Goal: Information Seeking & Learning: Learn about a topic

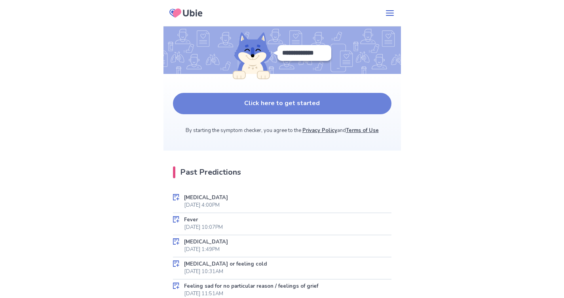
click at [289, 99] on button "Click here to get started" at bounding box center [282, 103] width 219 height 21
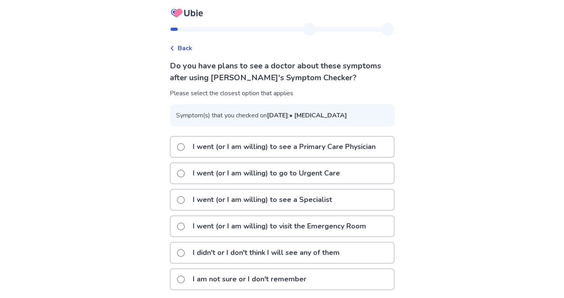
scroll to position [25, 0]
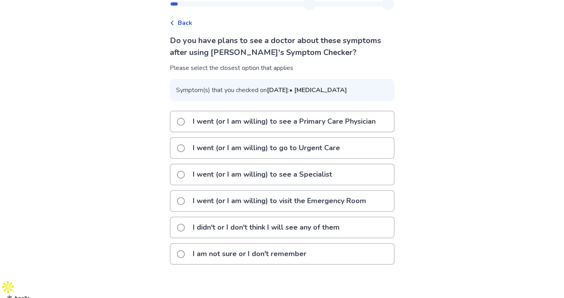
click at [280, 264] on p "I am not sure or I don't remember" at bounding box center [249, 254] width 123 height 20
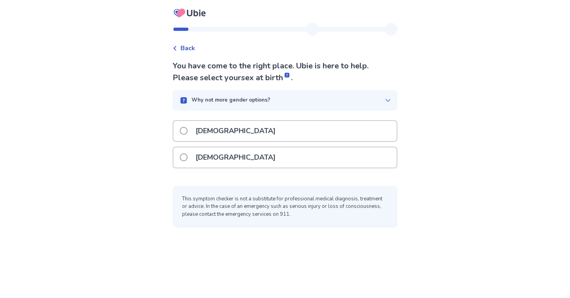
click at [237, 154] on div "Female" at bounding box center [284, 158] width 223 height 20
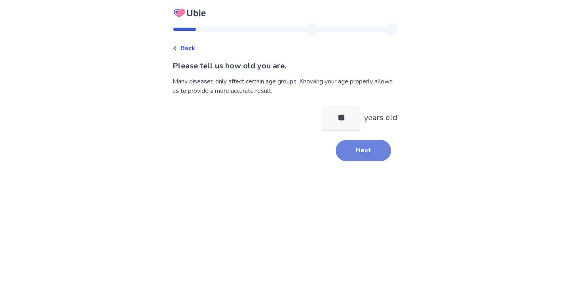
type input "**"
click at [359, 149] on button "Next" at bounding box center [363, 150] width 55 height 21
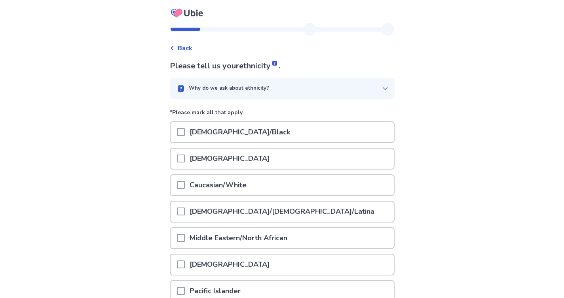
scroll to position [101, 0]
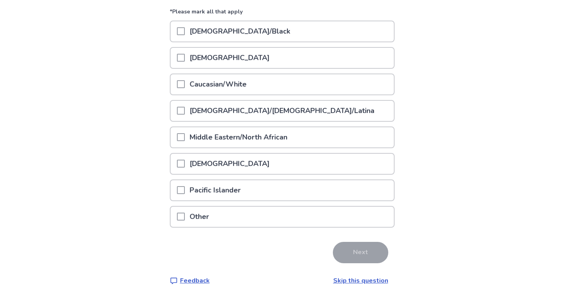
click at [245, 92] on p "Caucasian/White" at bounding box center [218, 84] width 67 height 20
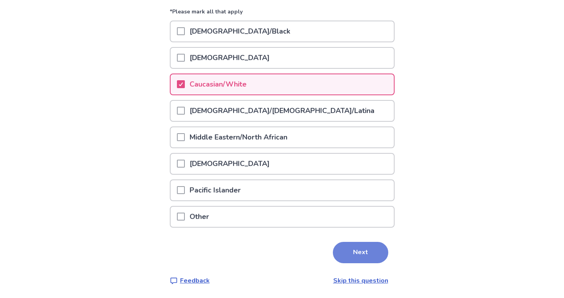
click at [348, 253] on button "Next" at bounding box center [360, 252] width 55 height 21
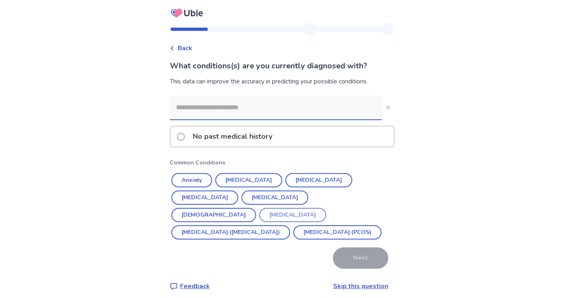
click at [304, 208] on button "Endometriosis" at bounding box center [292, 215] width 67 height 14
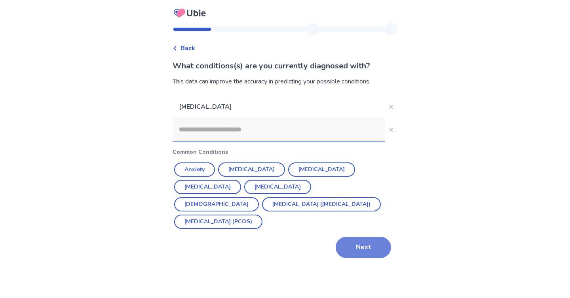
click at [343, 237] on button "Next" at bounding box center [363, 247] width 55 height 21
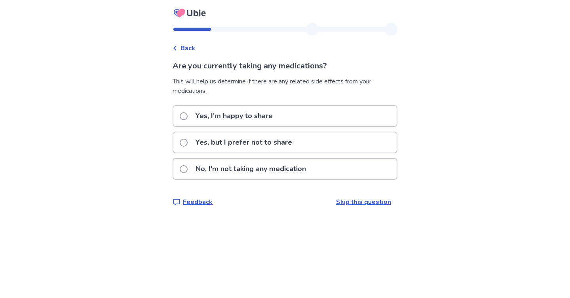
click at [245, 143] on p "Yes, but I prefer not to share" at bounding box center [244, 143] width 106 height 20
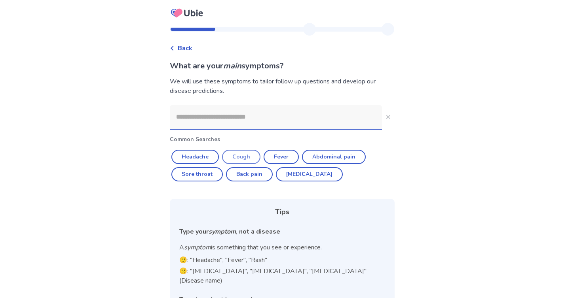
click at [253, 161] on button "Cough" at bounding box center [241, 157] width 38 height 14
type input "*****"
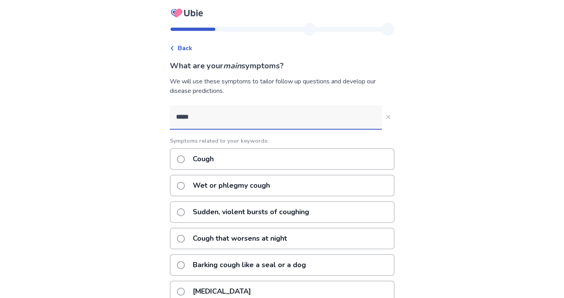
click at [304, 188] on div "Wet or phlegmy cough" at bounding box center [282, 186] width 225 height 22
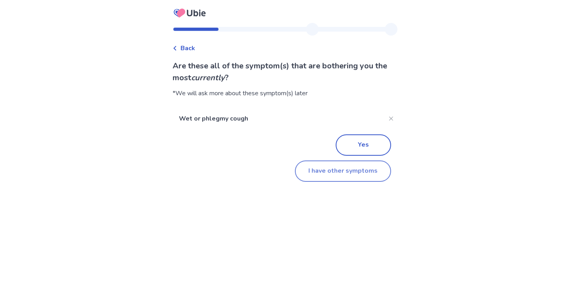
click at [355, 173] on button "I have other symptoms" at bounding box center [343, 171] width 96 height 21
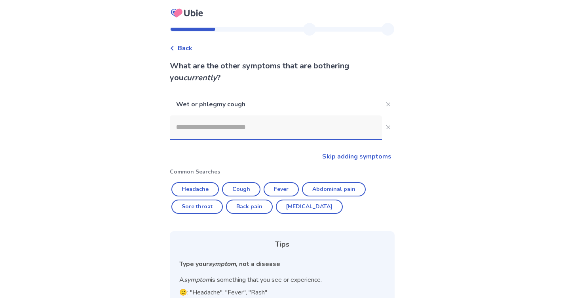
click at [286, 132] on input at bounding box center [276, 128] width 212 height 24
click at [282, 190] on button "Fever" at bounding box center [281, 190] width 35 height 14
type input "*****"
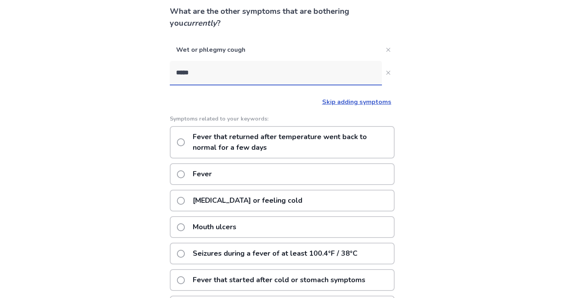
scroll to position [204, 0]
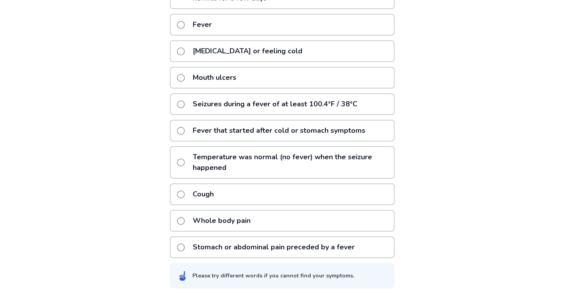
click at [262, 195] on div "Cough" at bounding box center [282, 195] width 225 height 22
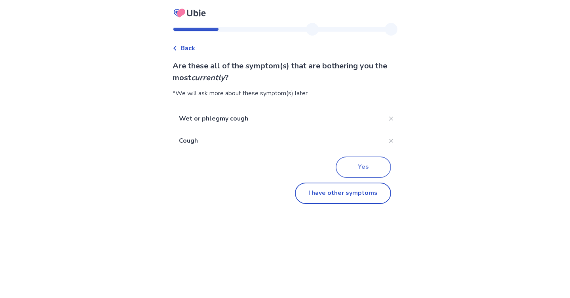
click at [355, 173] on button "Yes" at bounding box center [363, 167] width 55 height 21
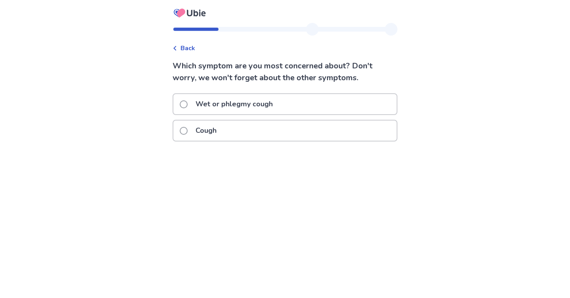
click at [259, 119] on div "Wet or phlegmy cough" at bounding box center [285, 106] width 225 height 27
click at [259, 106] on p "Wet or phlegmy cough" at bounding box center [234, 104] width 87 height 20
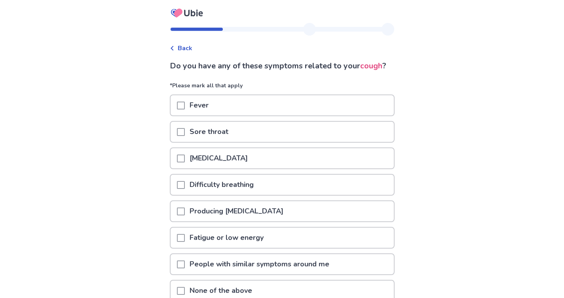
scroll to position [38, 0]
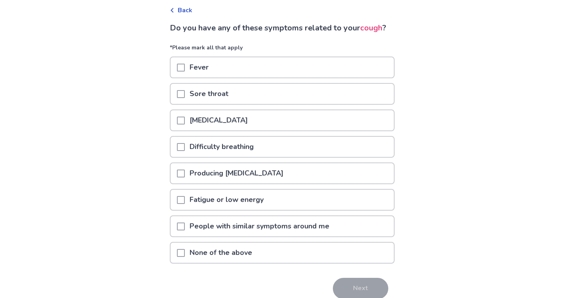
click at [248, 259] on p "None of the above" at bounding box center [221, 253] width 72 height 20
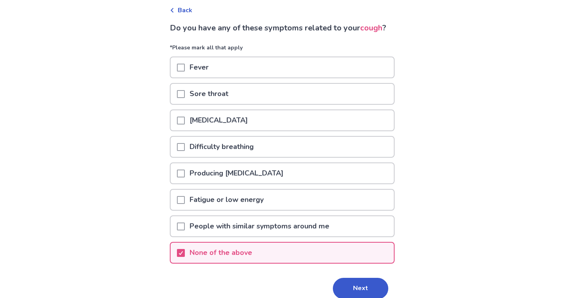
scroll to position [48, 0]
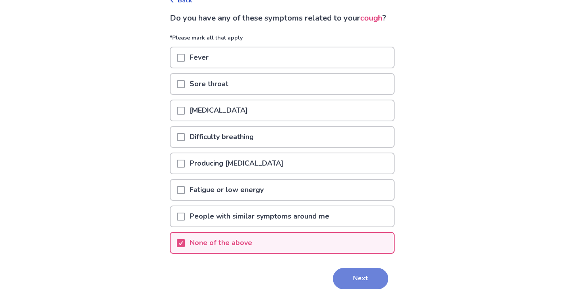
click at [352, 286] on button "Next" at bounding box center [360, 278] width 55 height 21
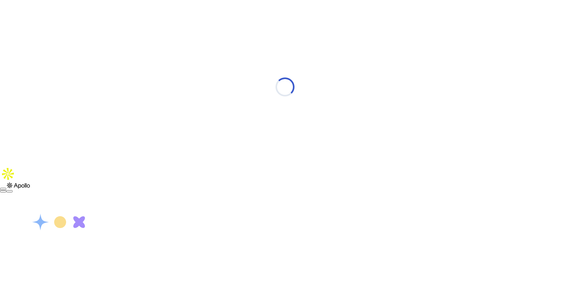
select select "*"
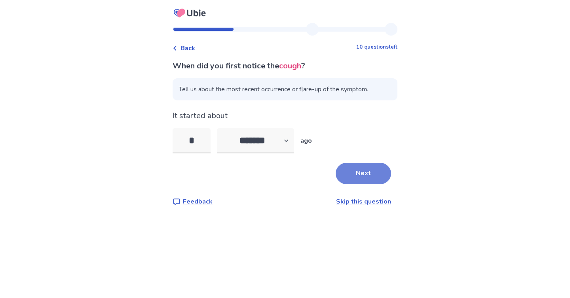
type input "*"
click at [363, 171] on button "Next" at bounding box center [363, 173] width 55 height 21
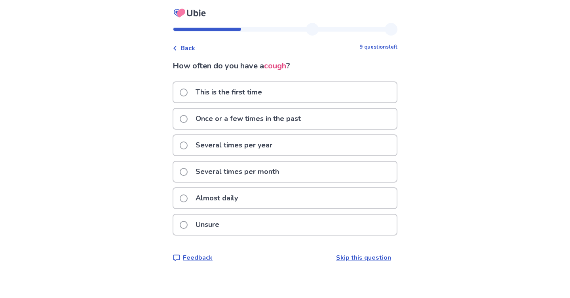
click at [277, 144] on p "Several times per year" at bounding box center [234, 145] width 86 height 20
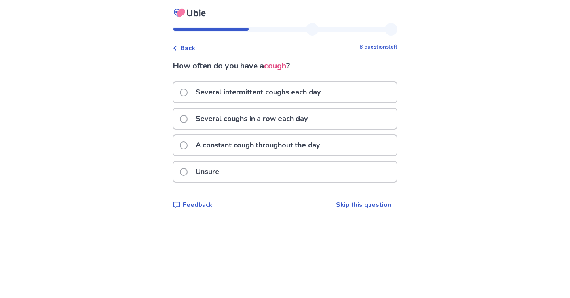
click at [262, 169] on div "Unsure" at bounding box center [284, 172] width 223 height 20
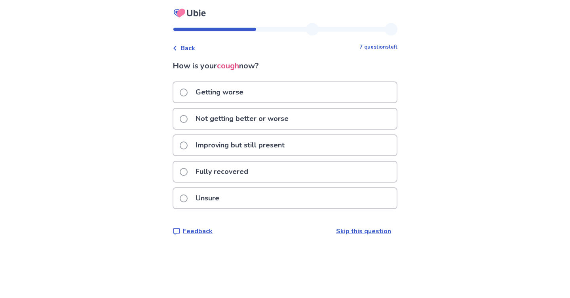
click at [247, 95] on p "Getting worse" at bounding box center [219, 92] width 57 height 20
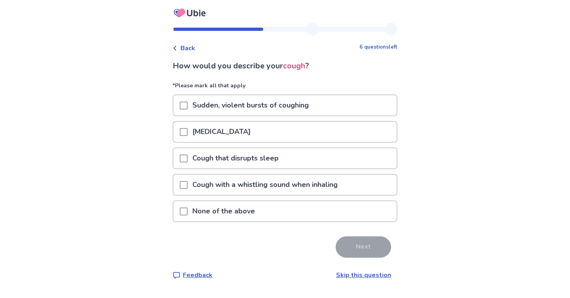
click at [279, 136] on div "[MEDICAL_DATA]" at bounding box center [284, 132] width 223 height 20
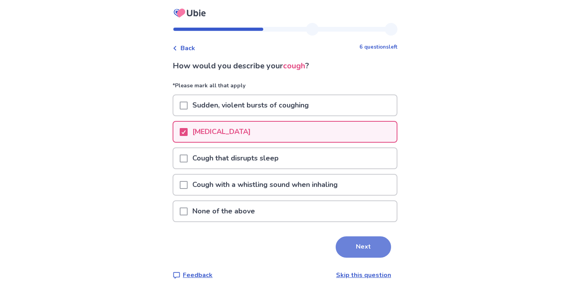
click at [347, 250] on button "Next" at bounding box center [363, 247] width 55 height 21
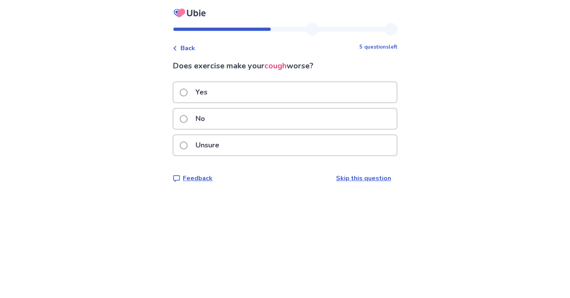
click at [191, 47] on span "Back" at bounding box center [188, 49] width 15 height 10
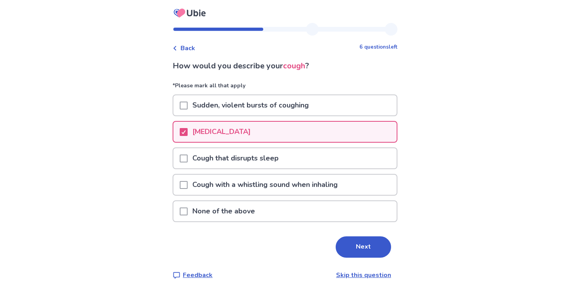
click at [221, 130] on p "[MEDICAL_DATA]" at bounding box center [222, 132] width 68 height 20
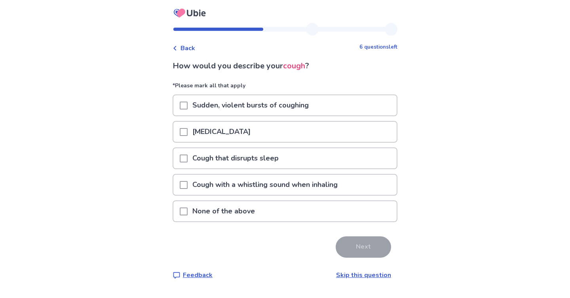
click at [233, 165] on p "Cough that disrupts sleep" at bounding box center [236, 158] width 96 height 20
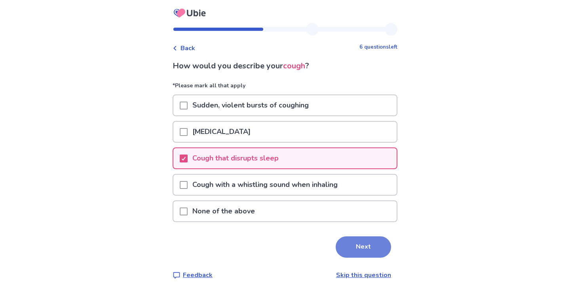
click at [348, 242] on button "Next" at bounding box center [363, 247] width 55 height 21
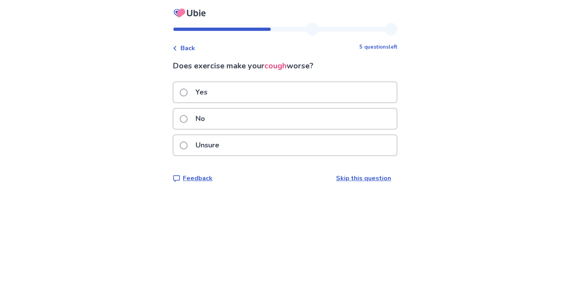
click at [251, 121] on div "No" at bounding box center [284, 119] width 223 height 20
click at [275, 119] on div "No" at bounding box center [284, 119] width 223 height 20
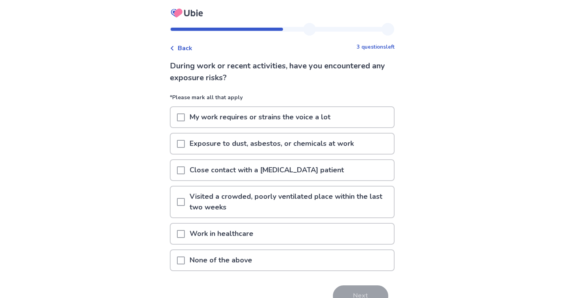
scroll to position [10, 0]
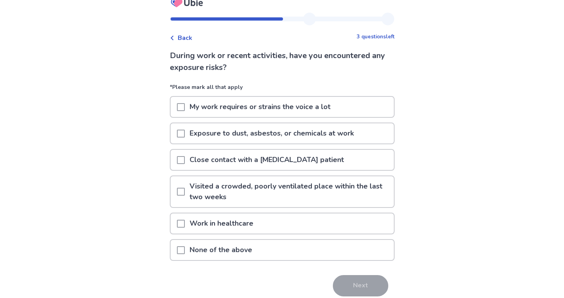
click at [271, 248] on div "None of the above" at bounding box center [282, 250] width 223 height 20
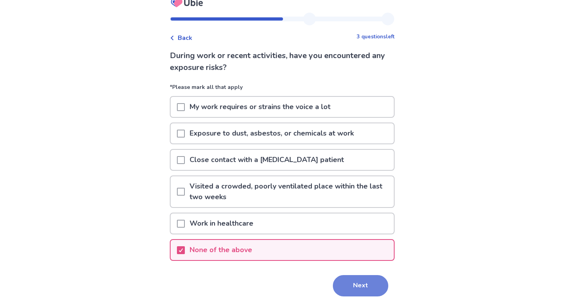
click at [341, 279] on button "Next" at bounding box center [360, 286] width 55 height 21
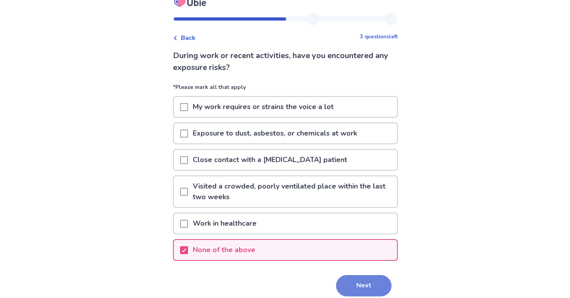
scroll to position [0, 0]
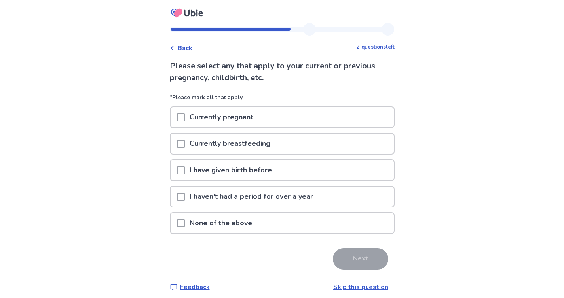
click at [275, 217] on div "None of the above" at bounding box center [282, 223] width 223 height 20
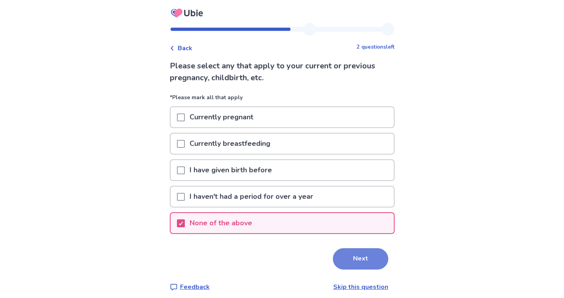
click at [342, 253] on button "Next" at bounding box center [360, 259] width 55 height 21
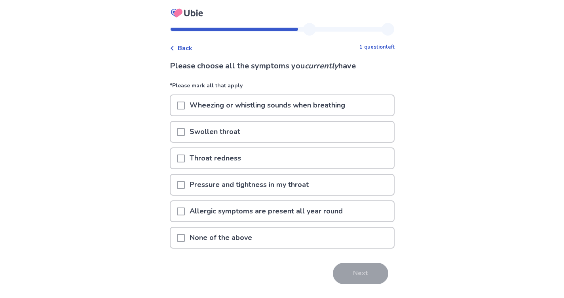
click at [284, 237] on div "None of the above" at bounding box center [282, 238] width 223 height 20
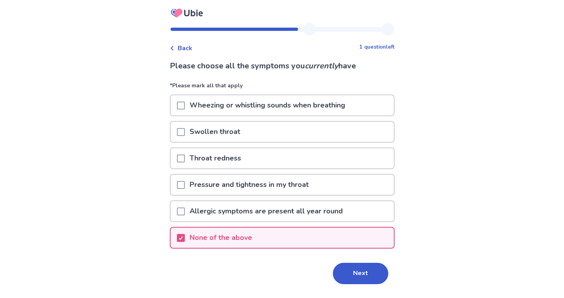
click at [331, 263] on div "Next" at bounding box center [282, 273] width 225 height 21
click at [336, 267] on button "Next" at bounding box center [360, 273] width 55 height 21
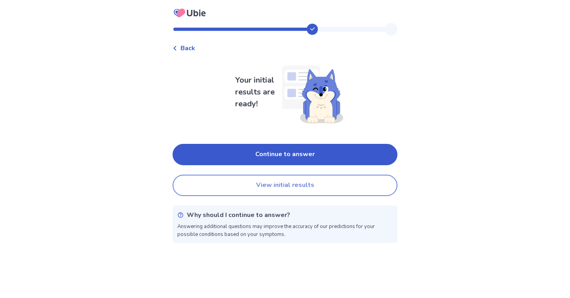
click at [282, 185] on button "View initial results" at bounding box center [285, 185] width 225 height 21
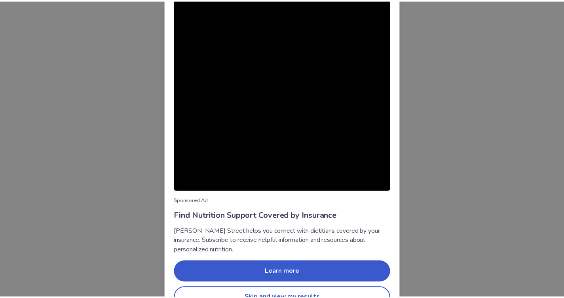
scroll to position [31, 0]
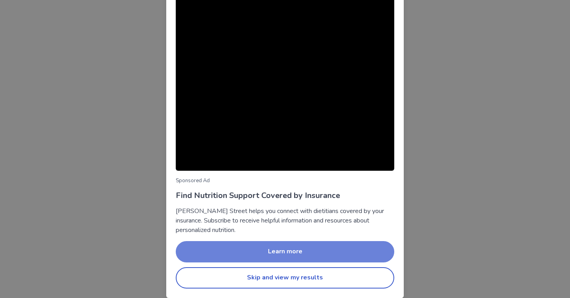
click at [283, 250] on button "Learn more" at bounding box center [285, 251] width 219 height 21
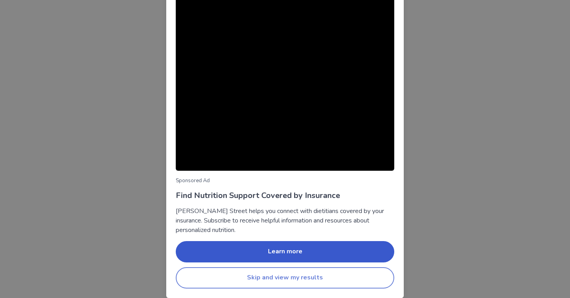
click at [277, 275] on button "Skip and view my results" at bounding box center [285, 278] width 219 height 21
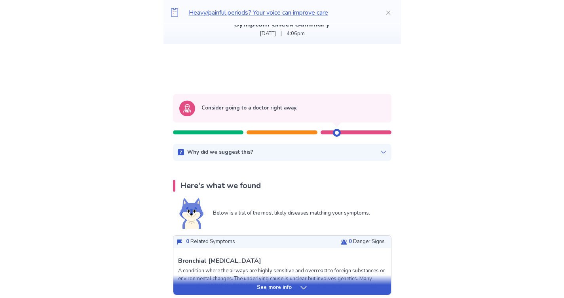
scroll to position [9, 0]
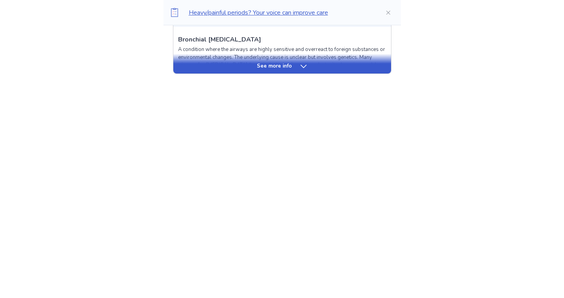
scroll to position [321, 0]
